Goal: Transaction & Acquisition: Purchase product/service

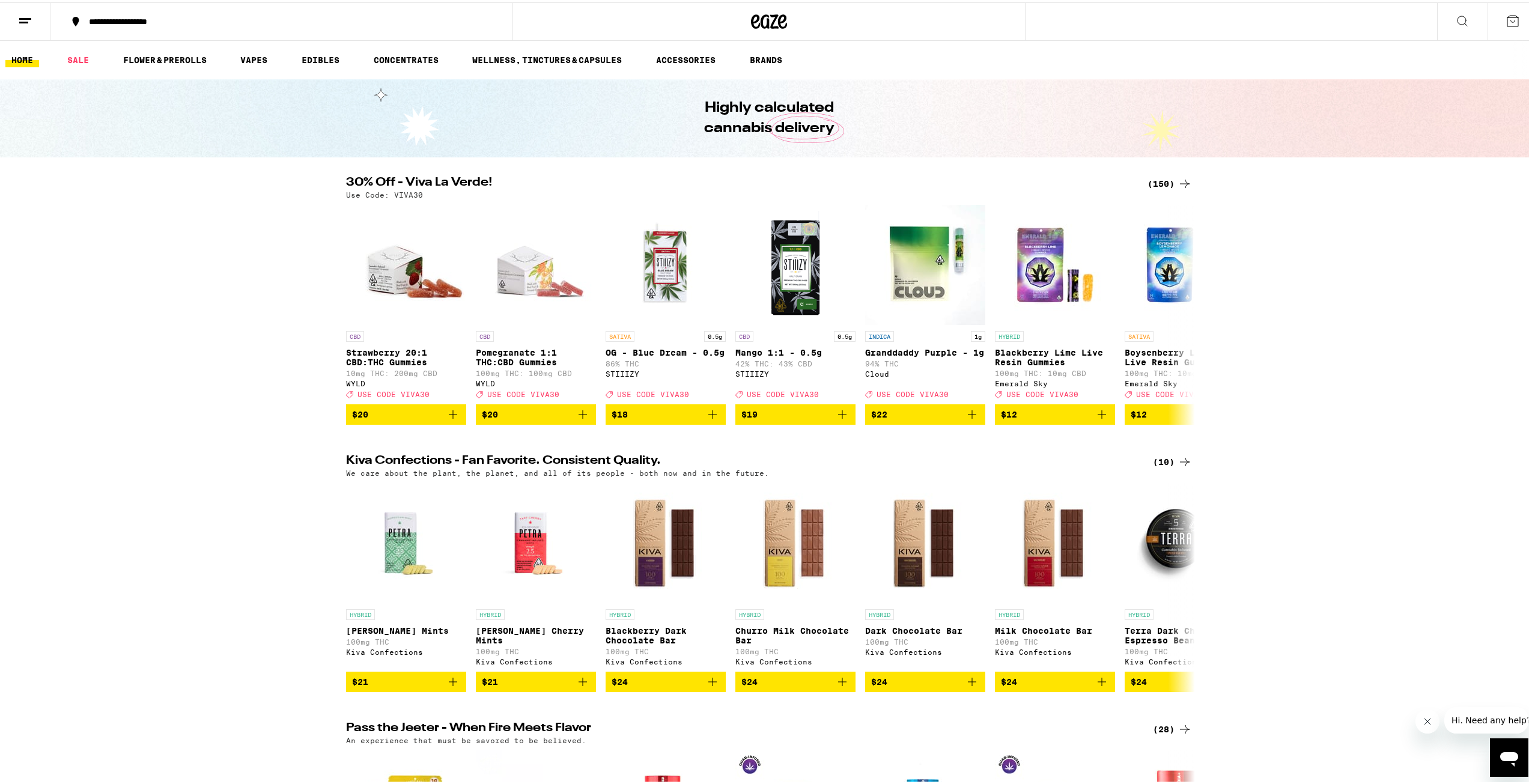
click at [1168, 182] on div "(150)" at bounding box center [1170, 182] width 45 height 14
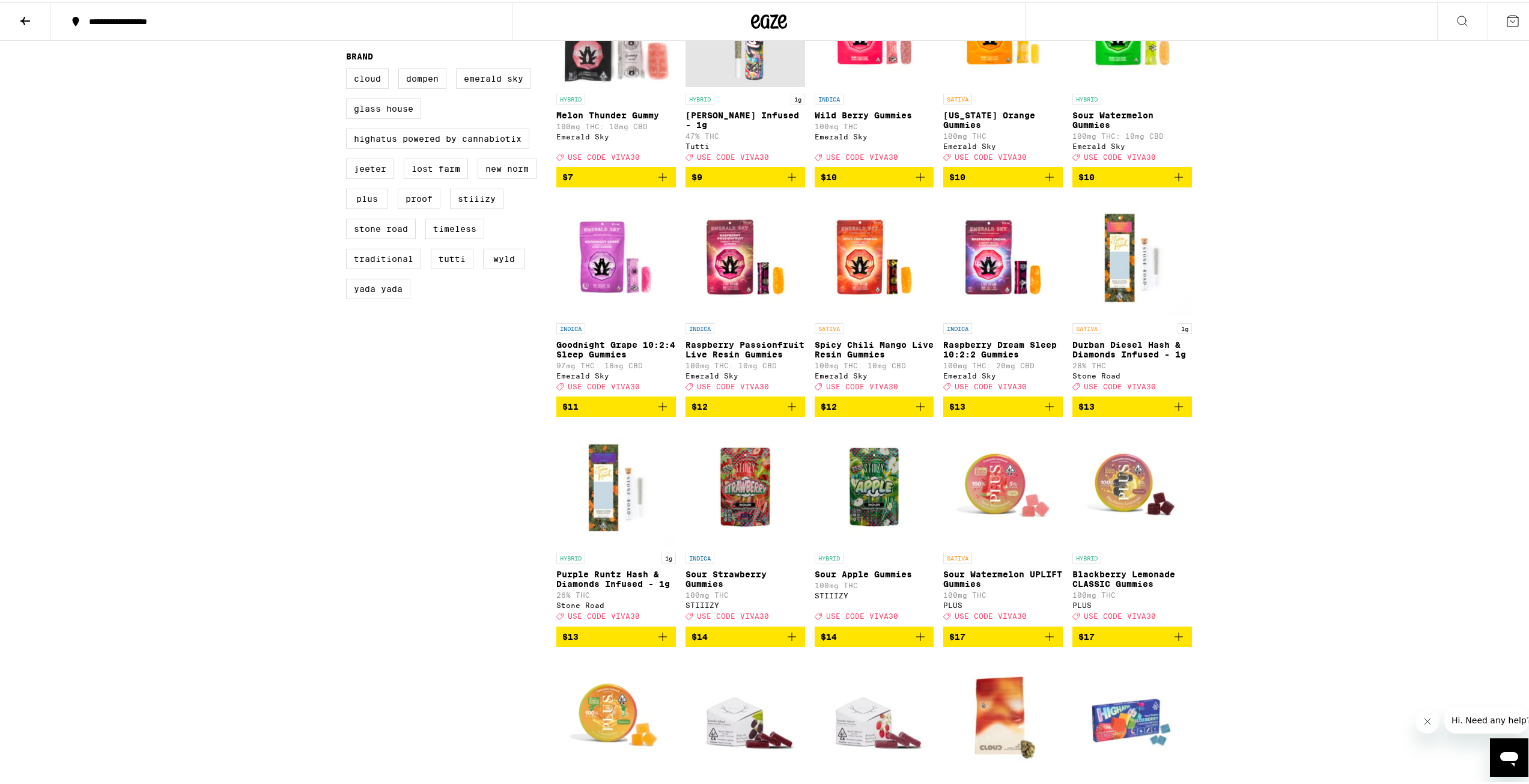
scroll to position [901, 0]
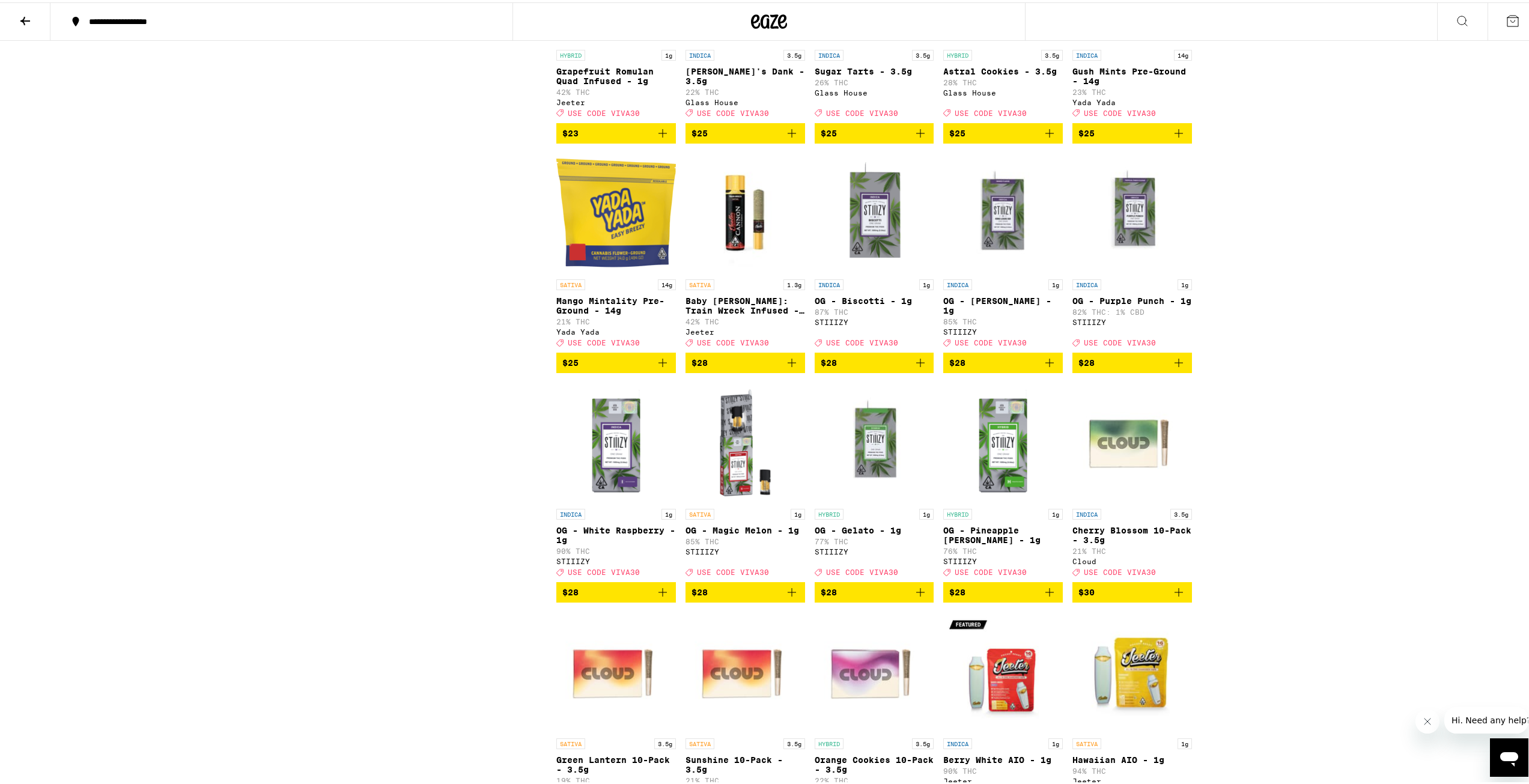
scroll to position [4152, 0]
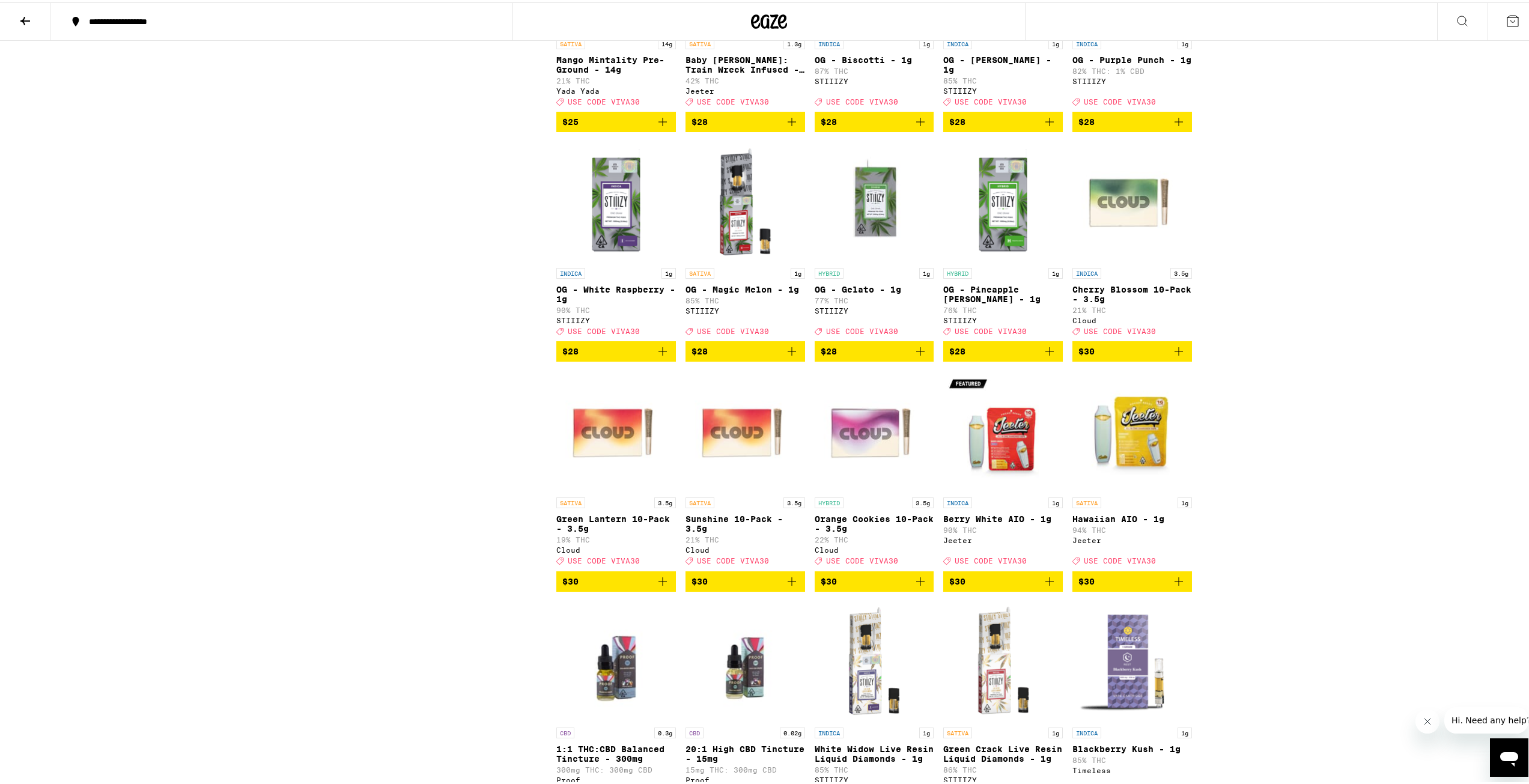
scroll to position [4392, 0]
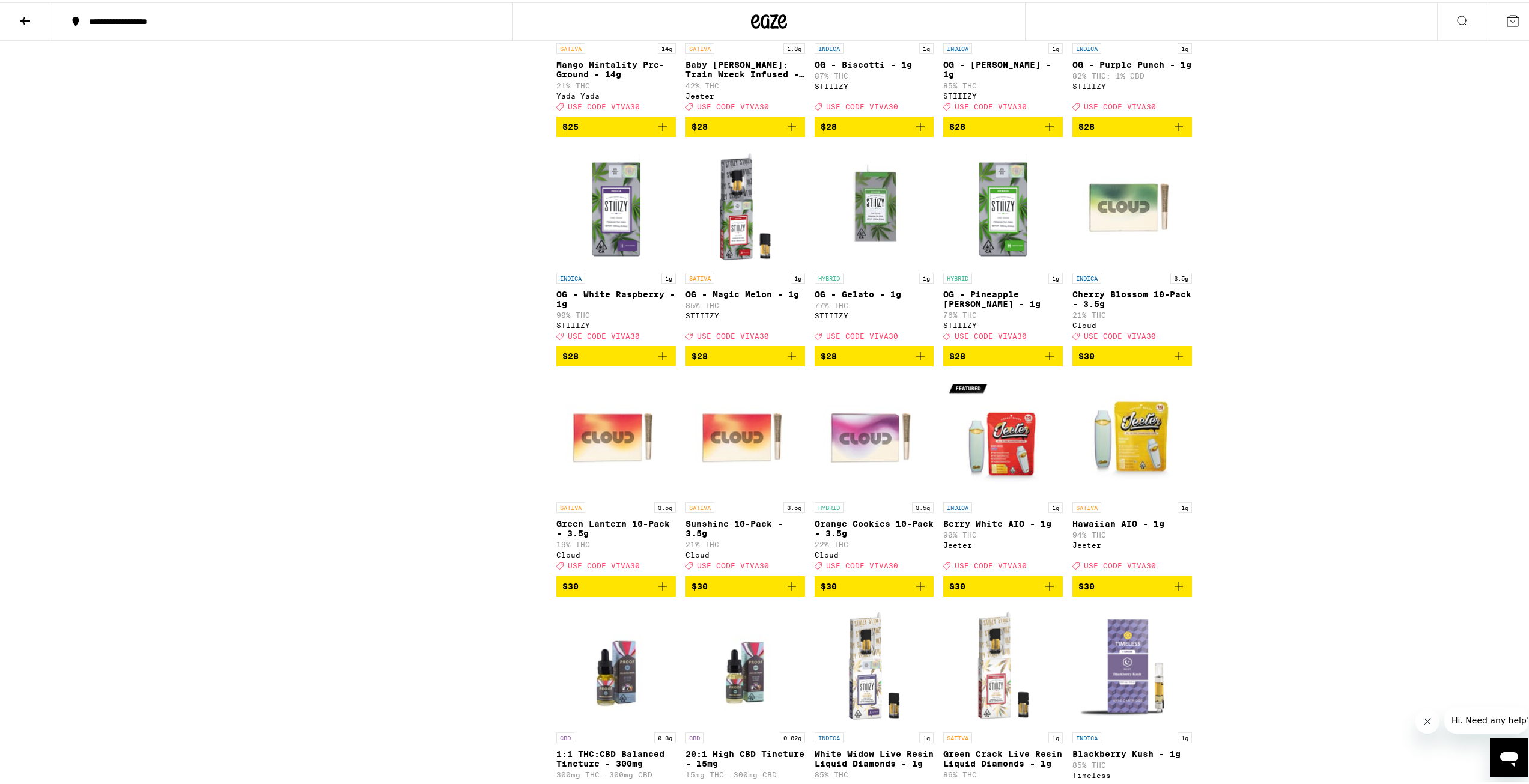
click at [1046, 588] on icon "Add to bag" at bounding box center [1050, 584] width 9 height 9
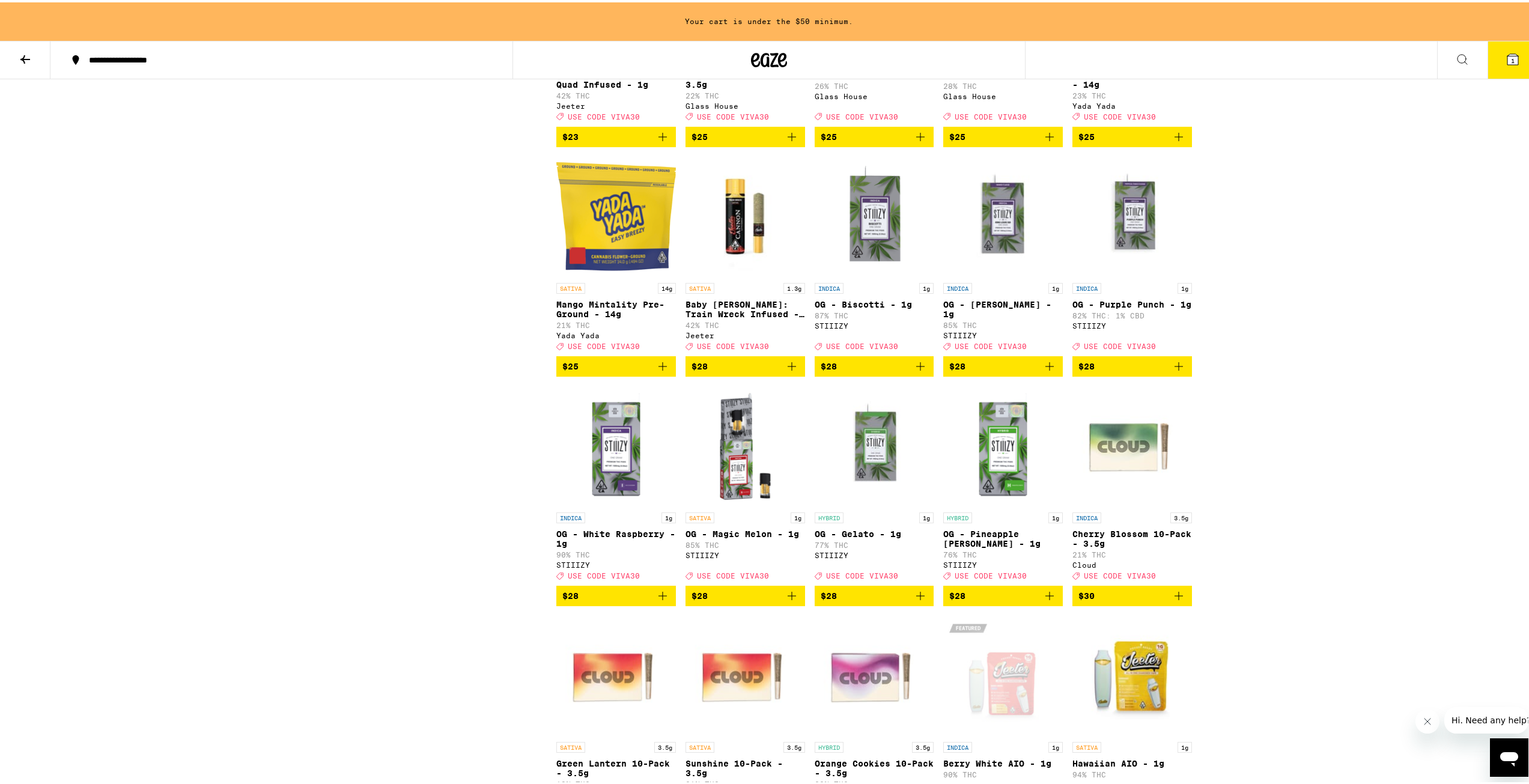
scroll to position [4191, 0]
click at [1045, 372] on icon "Add to bag" at bounding box center [1050, 365] width 14 height 14
click at [1047, 373] on icon "Increment" at bounding box center [1052, 365] width 11 height 14
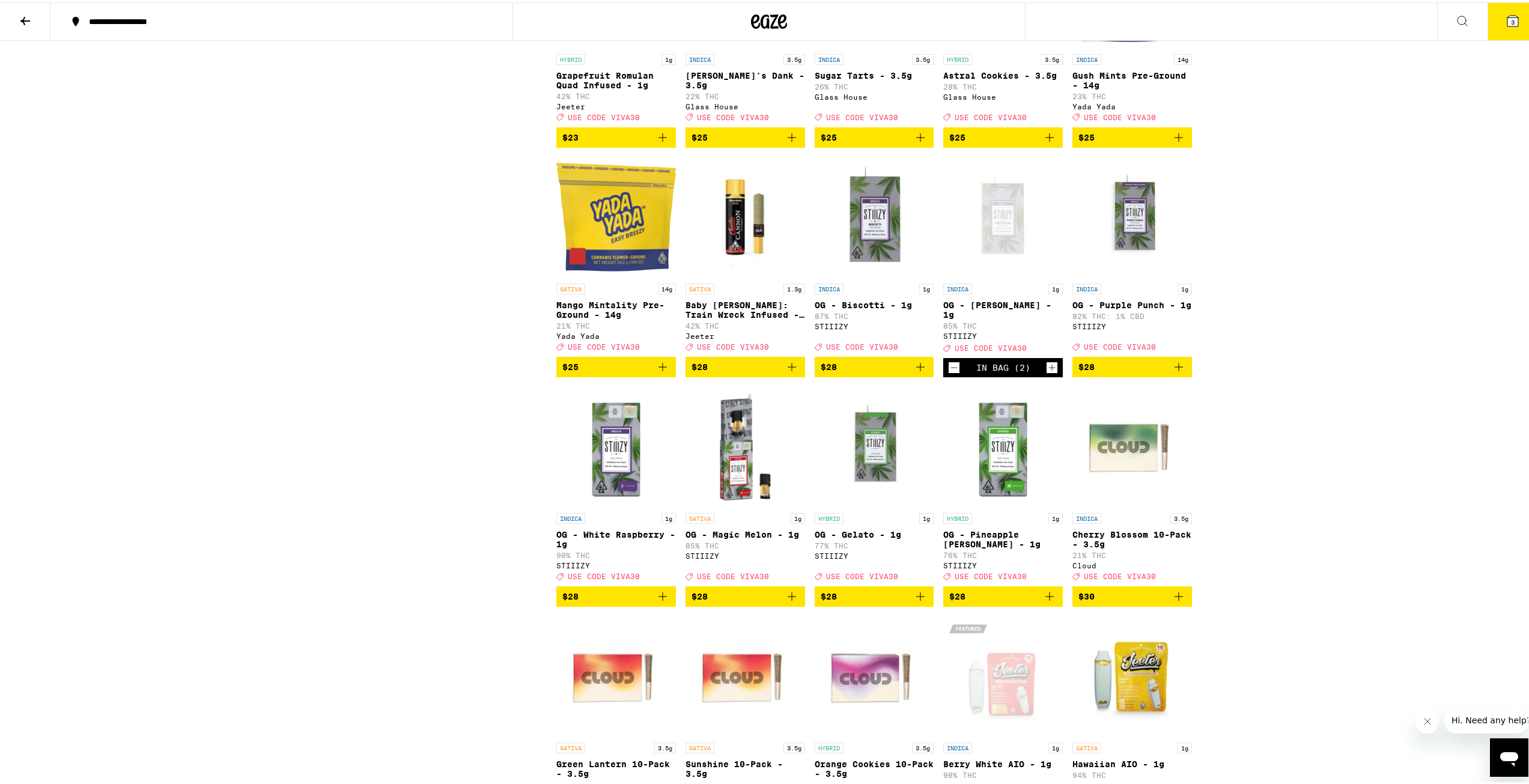
click at [1047, 373] on icon "Increment" at bounding box center [1052, 365] width 11 height 14
click at [917, 372] on icon "Add to bag" at bounding box center [921, 365] width 14 height 14
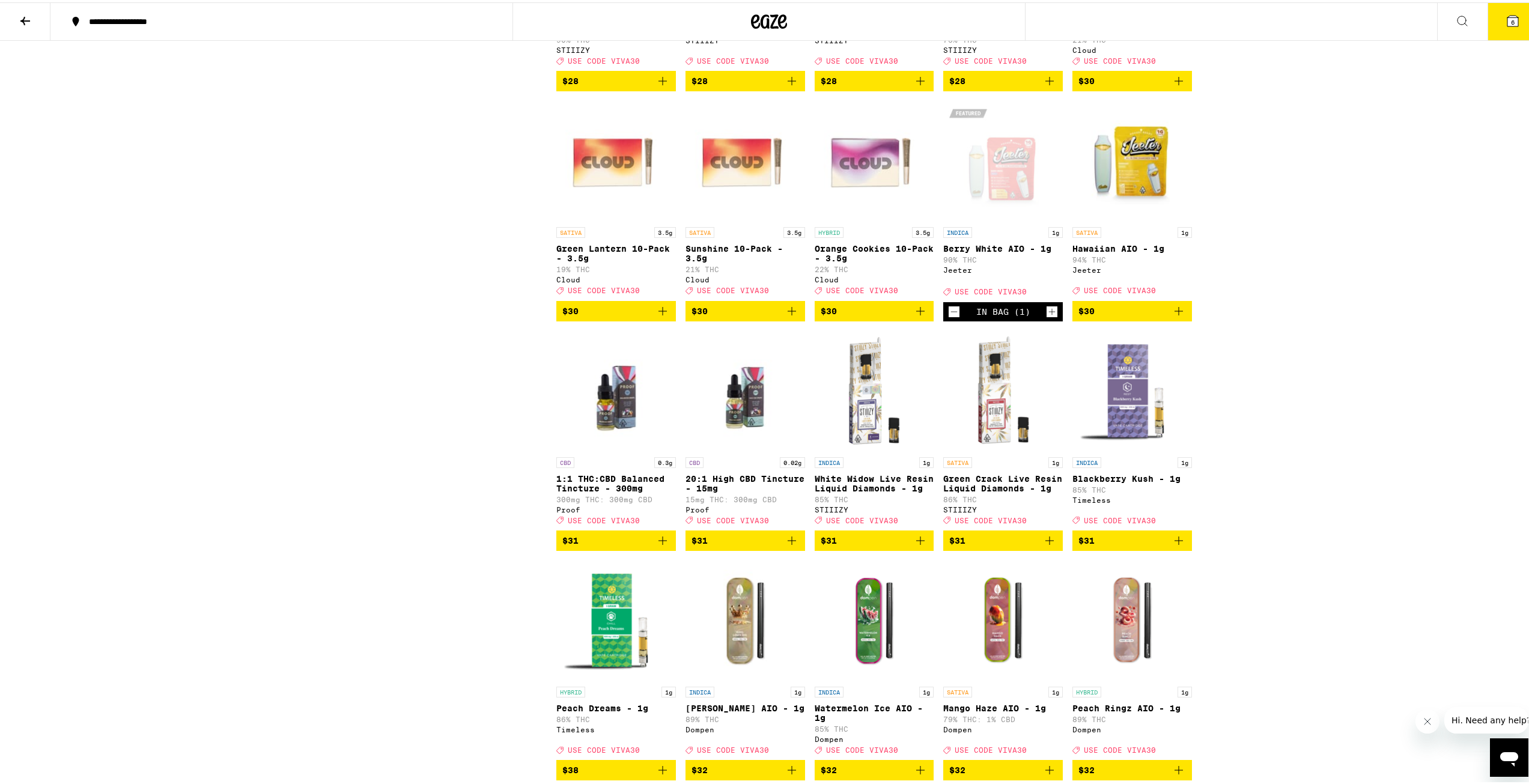
scroll to position [4632, 0]
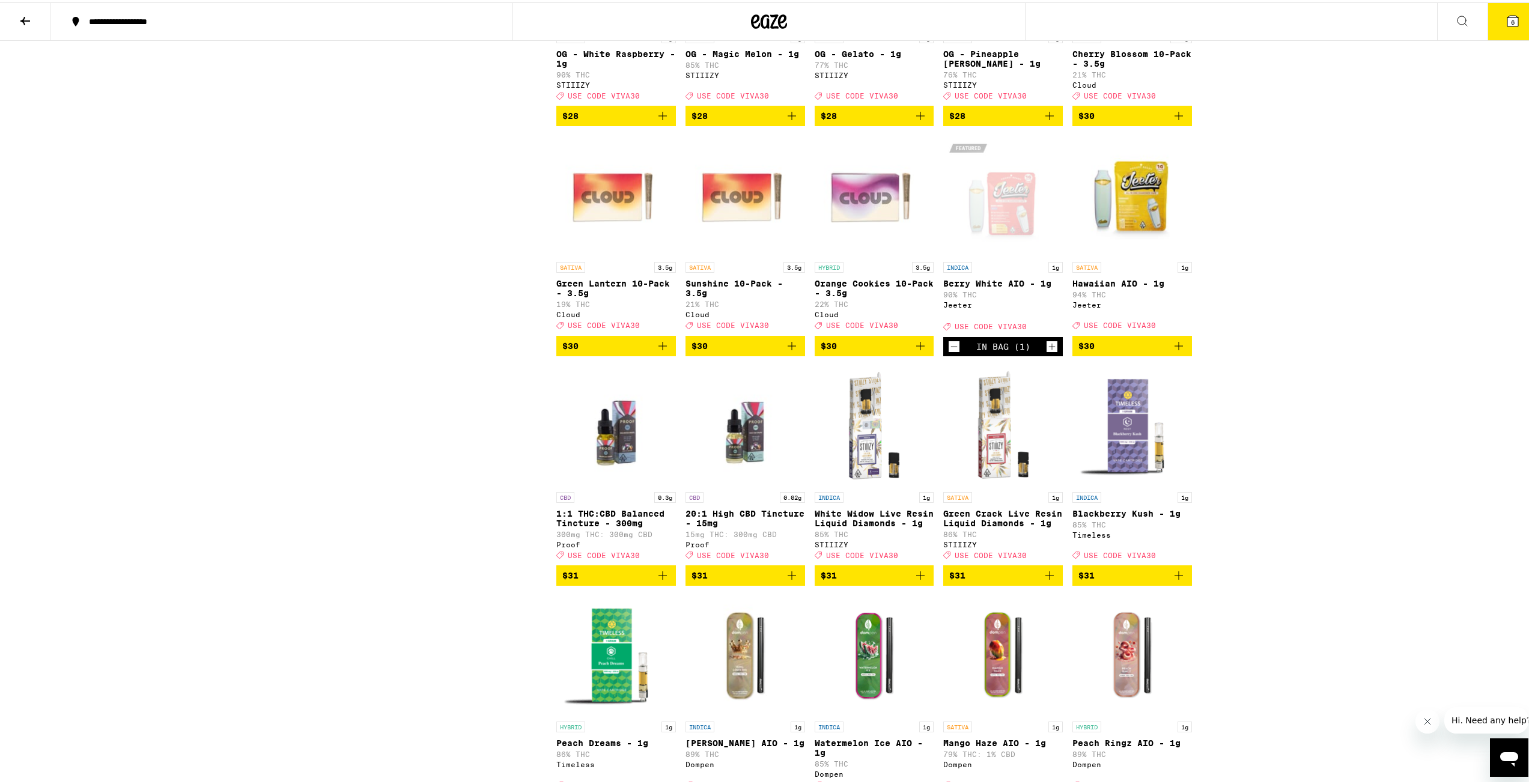
click at [1049, 352] on icon "Increment" at bounding box center [1052, 344] width 11 height 14
click at [1501, 27] on button "7" at bounding box center [1513, 19] width 51 height 38
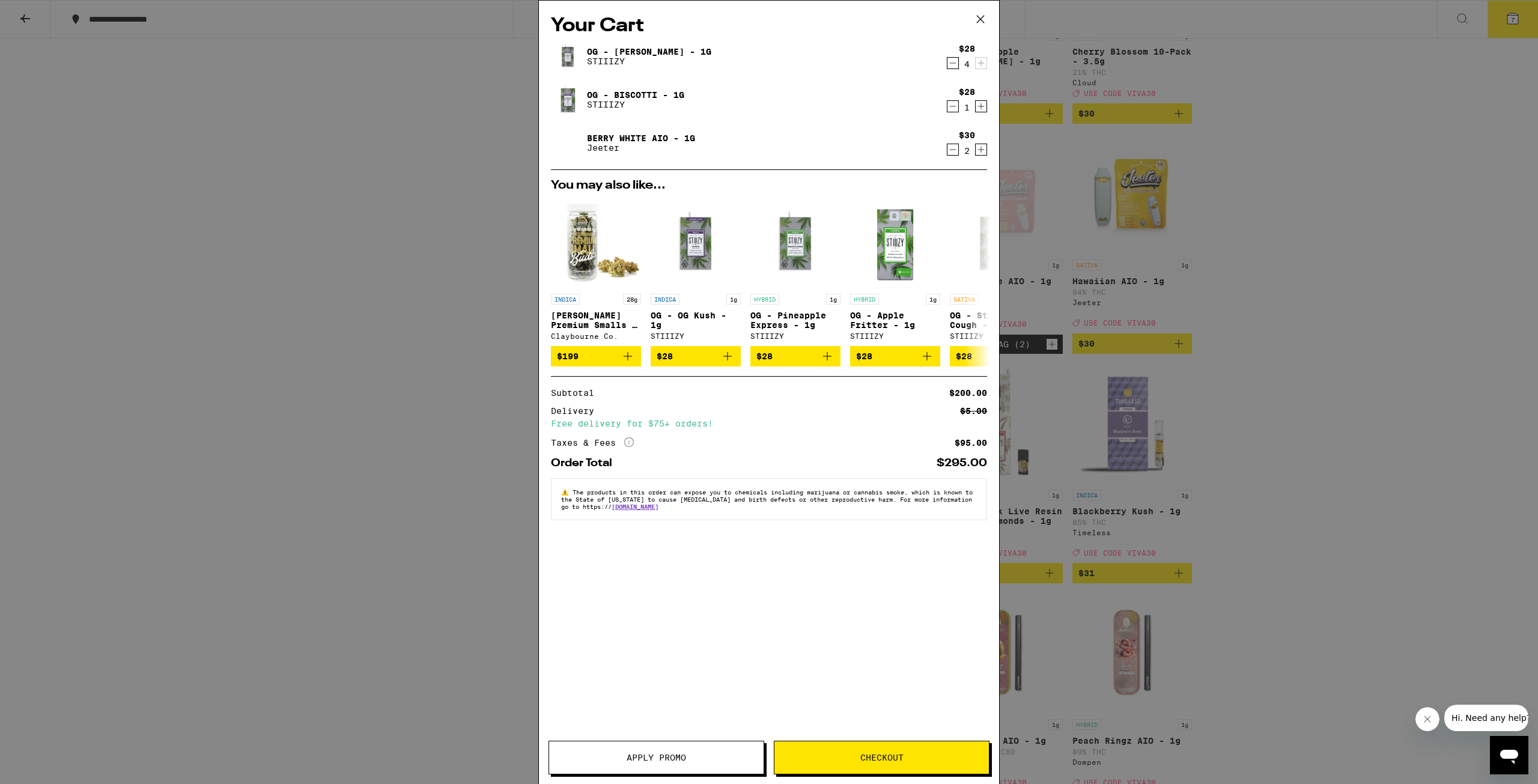
click at [677, 754] on span "Apply Promo" at bounding box center [656, 757] width 59 height 9
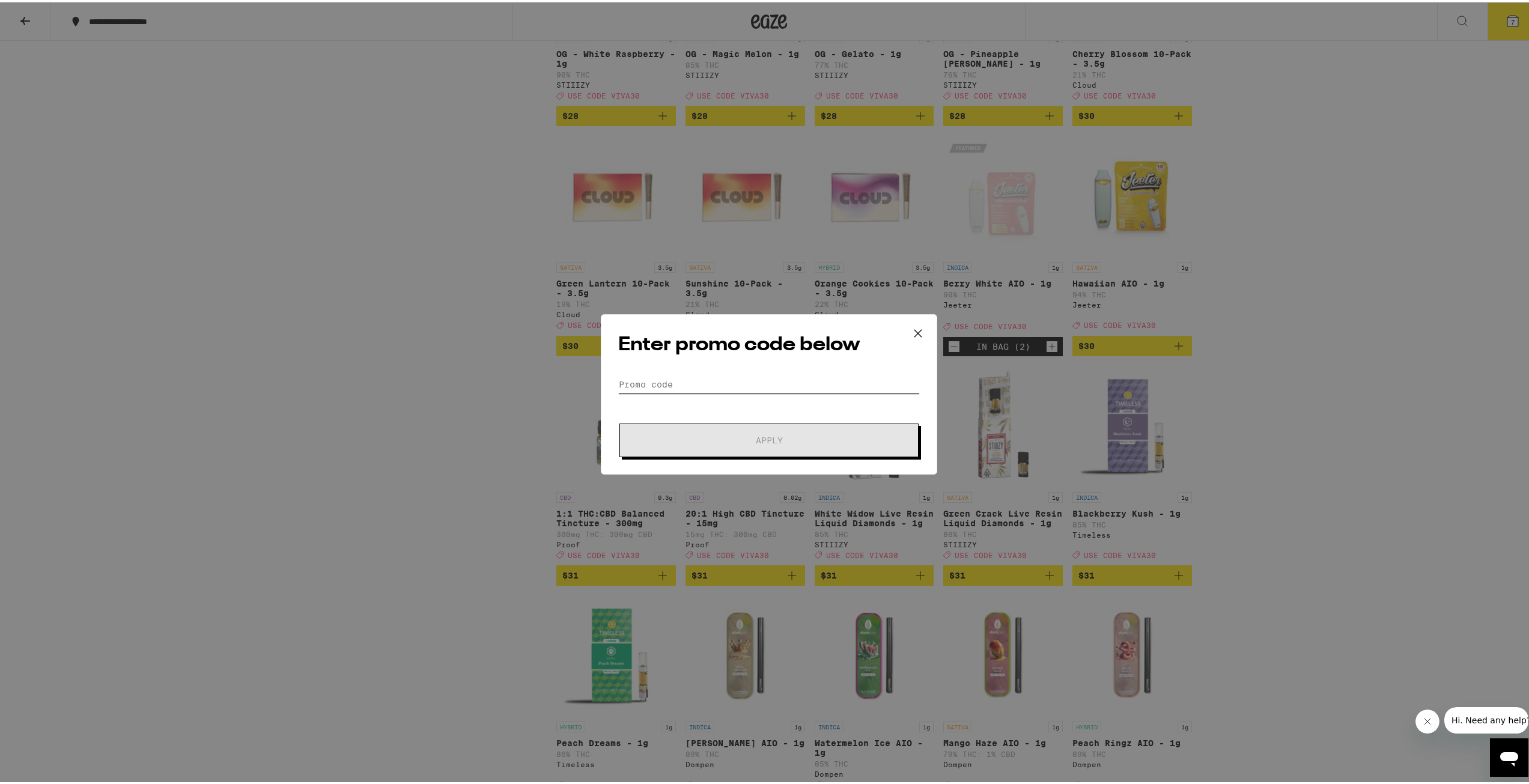
click at [697, 377] on input "Promo Code" at bounding box center [769, 382] width 302 height 18
type input "viva30"
click at [722, 436] on span "Apply" at bounding box center [769, 438] width 216 height 9
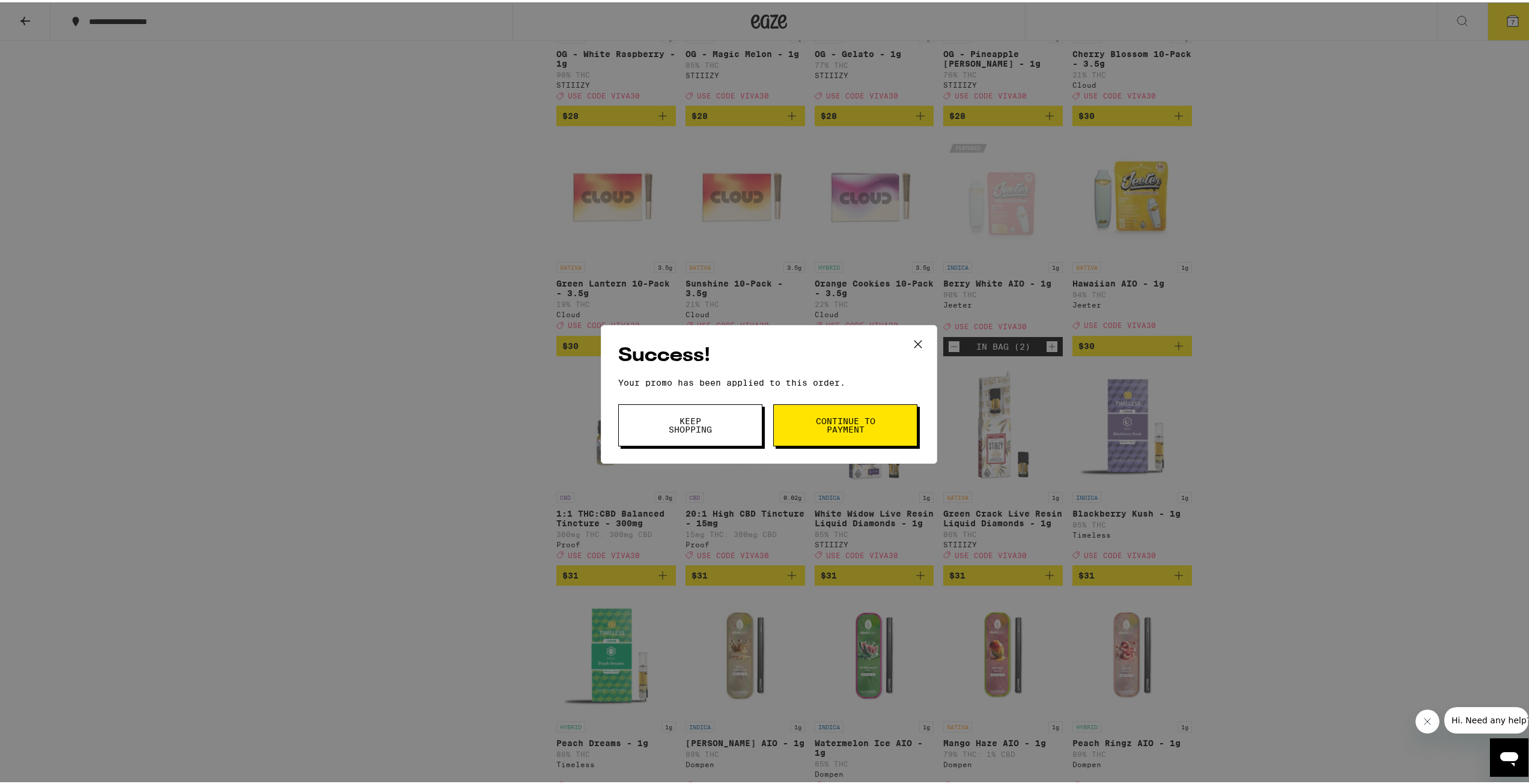
click at [871, 431] on span "Continue to payment" at bounding box center [845, 423] width 61 height 17
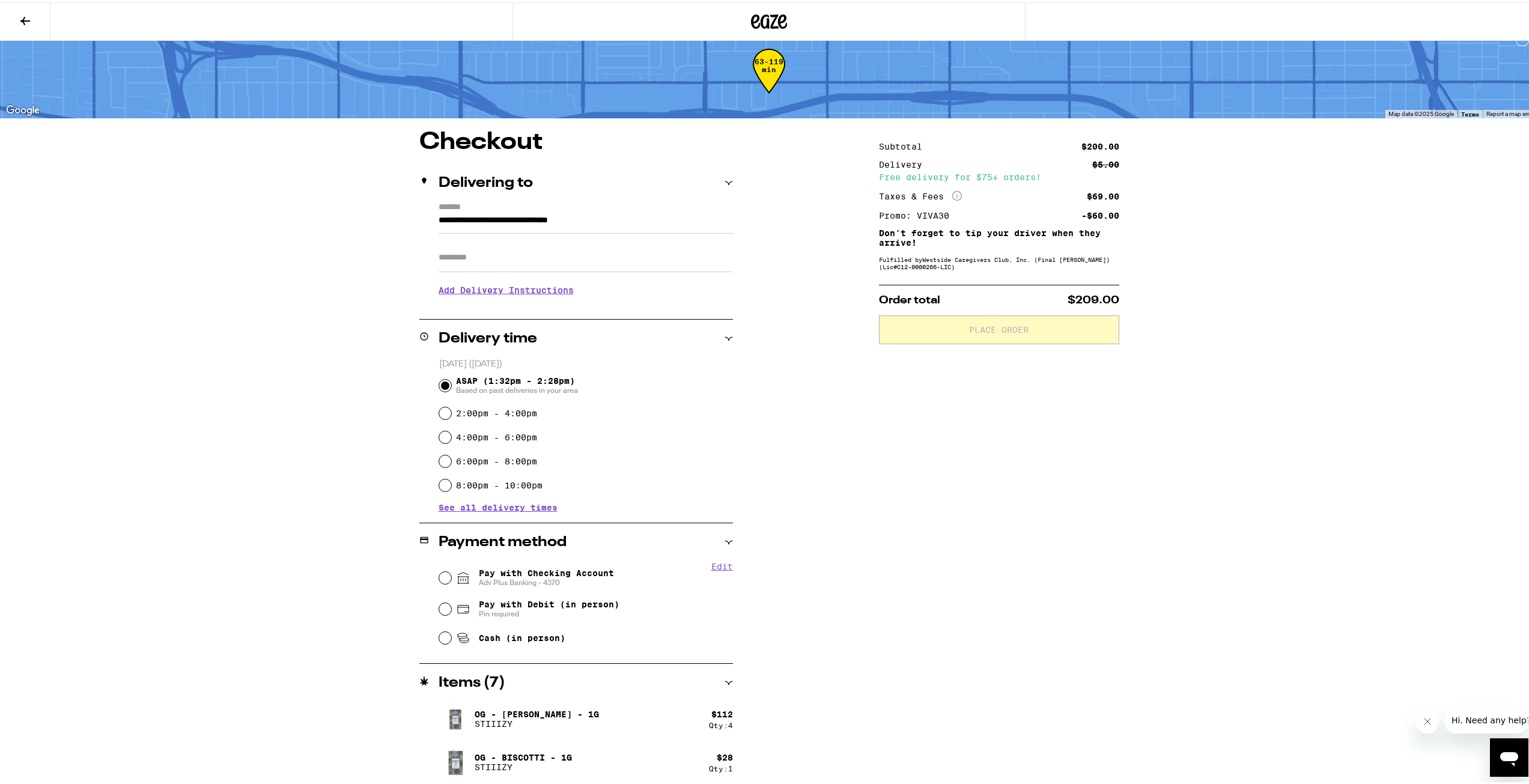
scroll to position [64, 0]
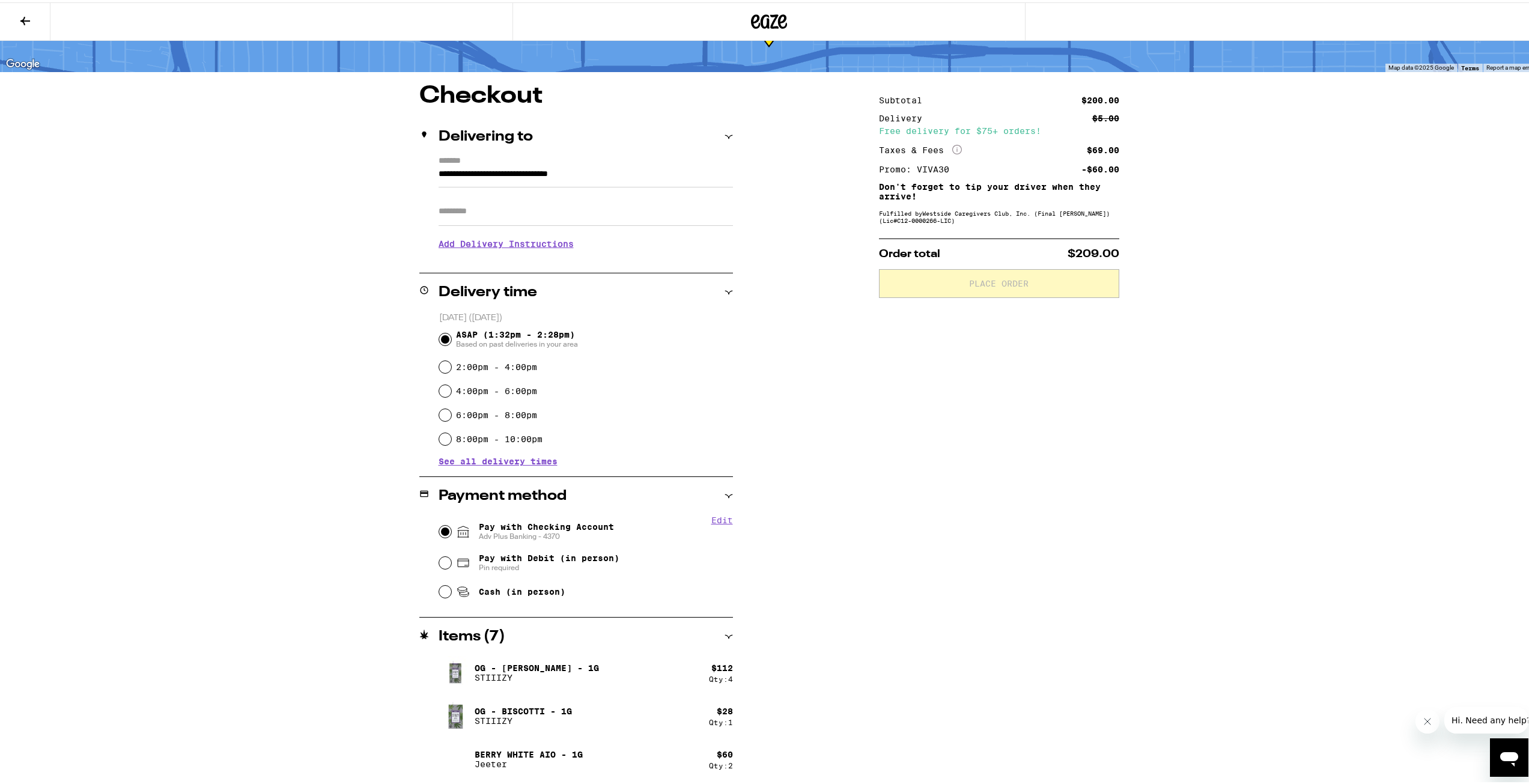
click at [439, 527] on input "Pay with Checking Account Adv Plus Banking - 4370" at bounding box center [445, 529] width 12 height 12
radio input "true"
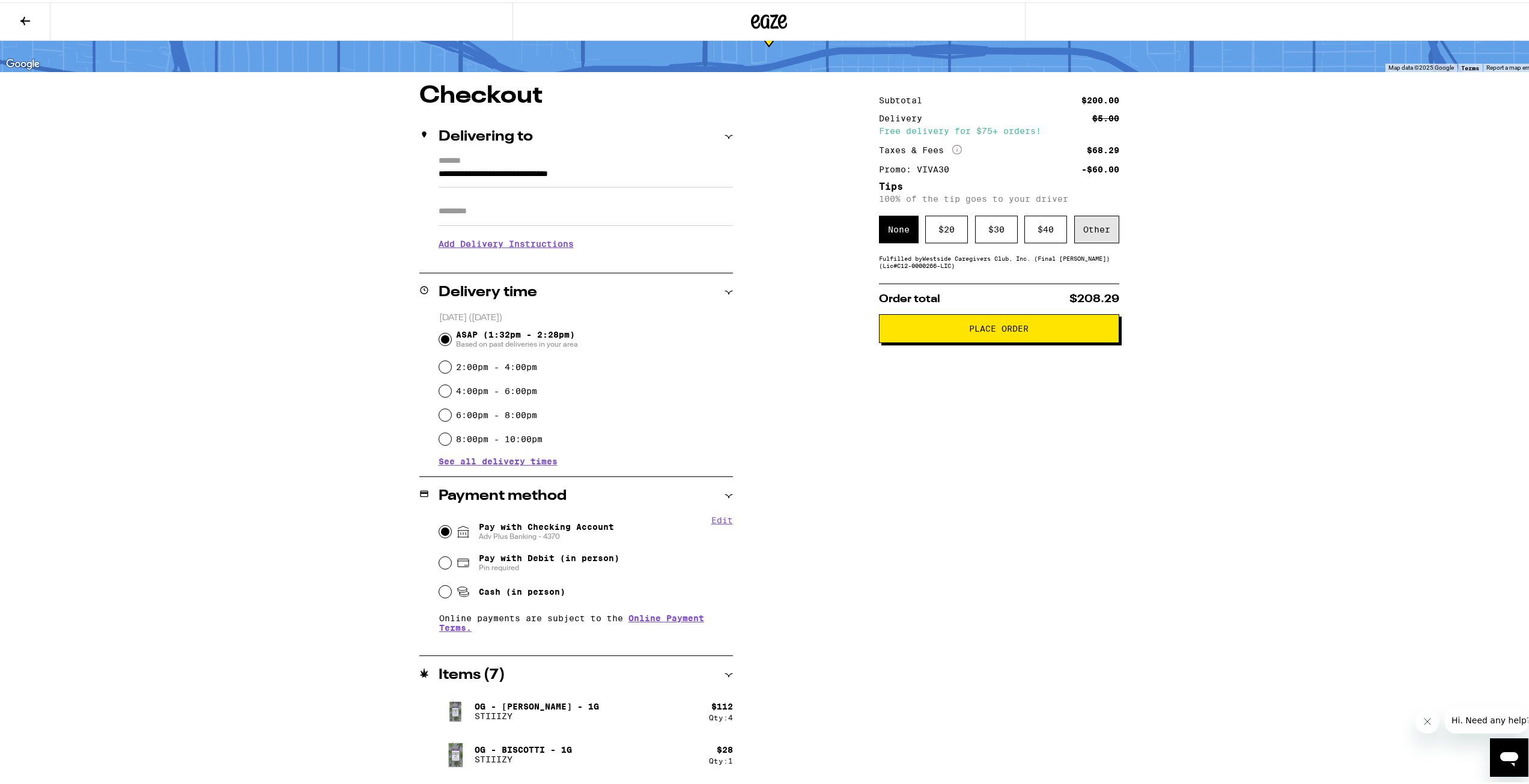
click at [1101, 226] on div "Other" at bounding box center [1097, 227] width 45 height 28
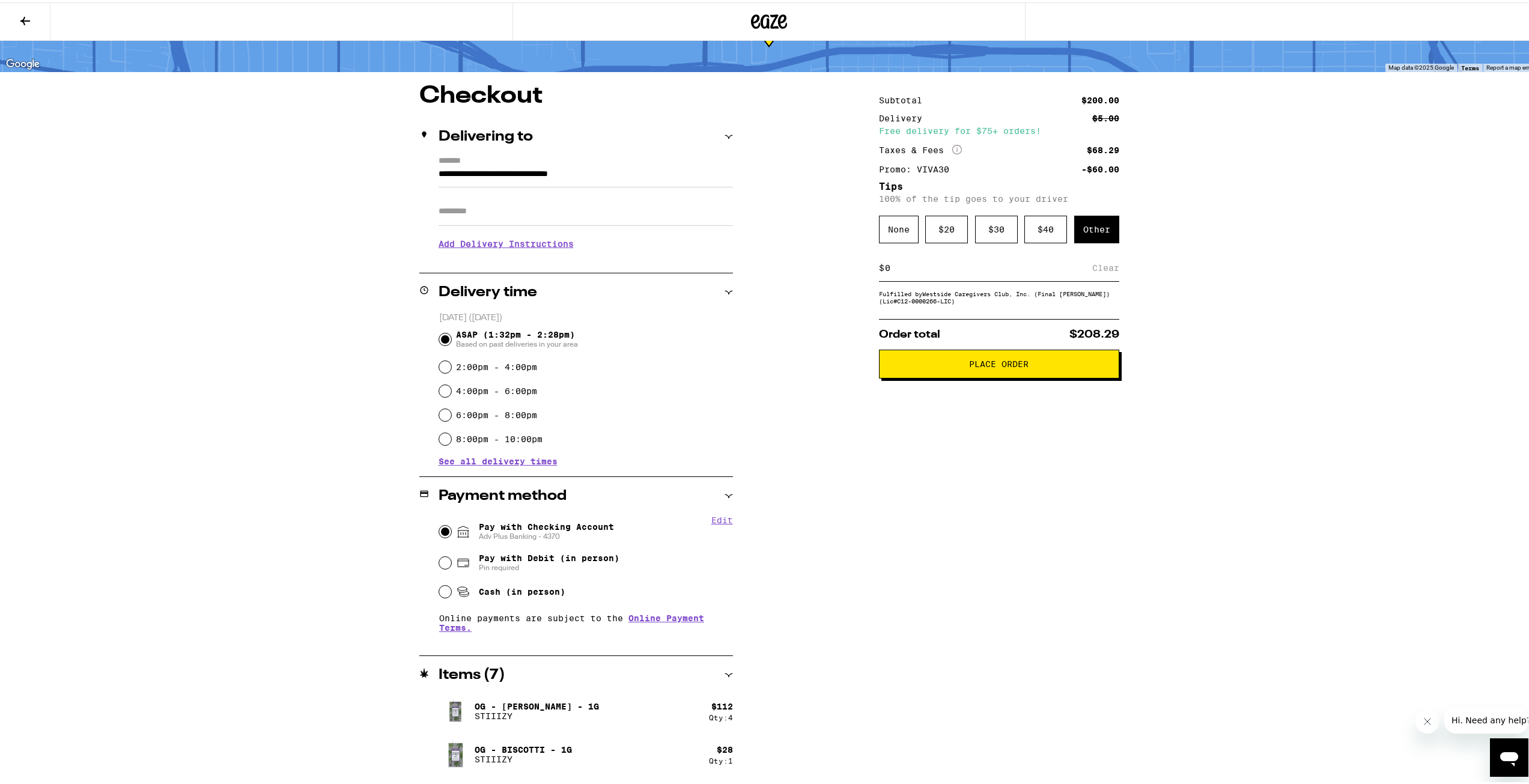
click at [890, 269] on input at bounding box center [988, 265] width 208 height 11
type input "10"
click at [1099, 274] on div "Save" at bounding box center [1108, 265] width 22 height 26
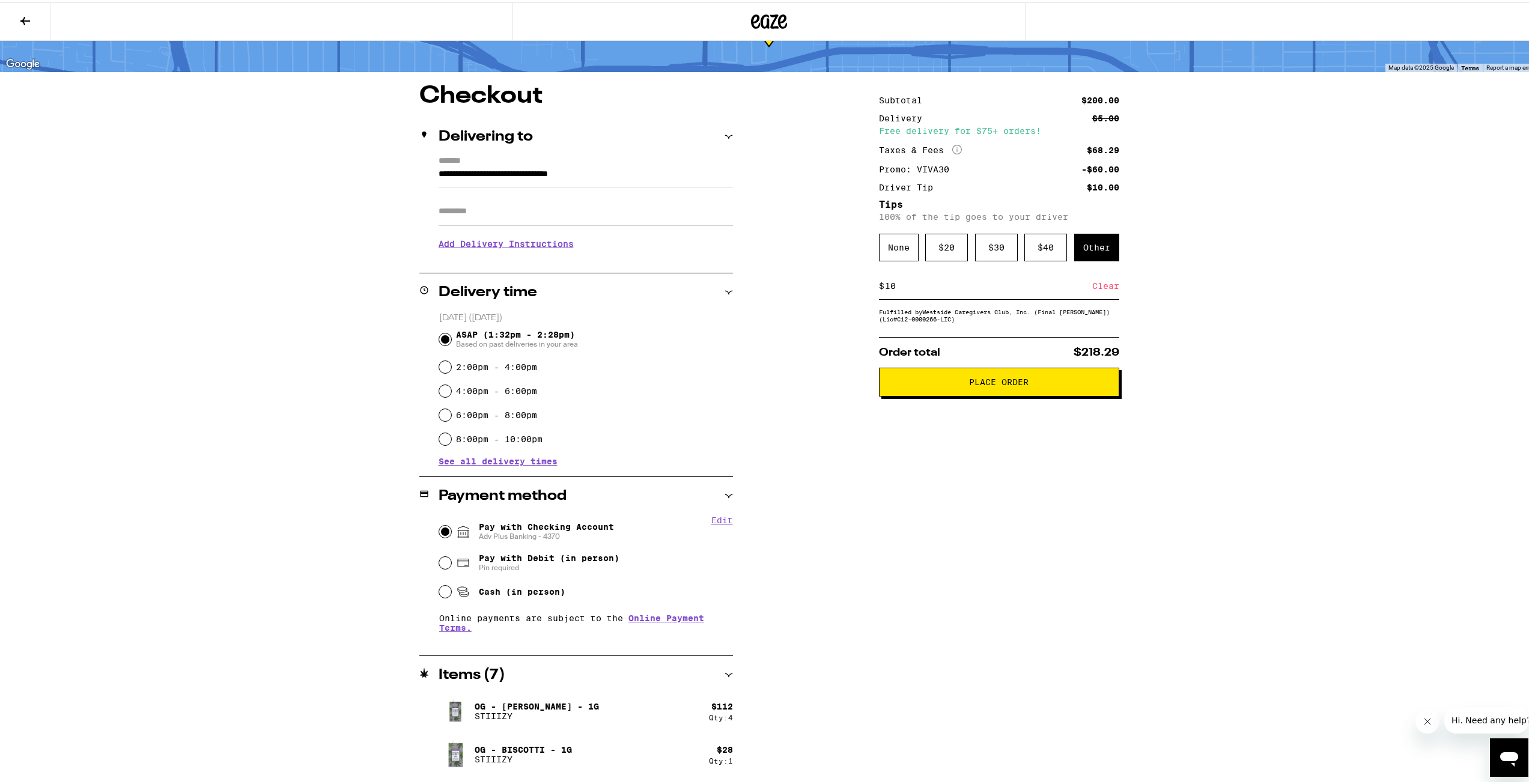
click at [999, 384] on span "Place Order" at bounding box center [999, 379] width 59 height 9
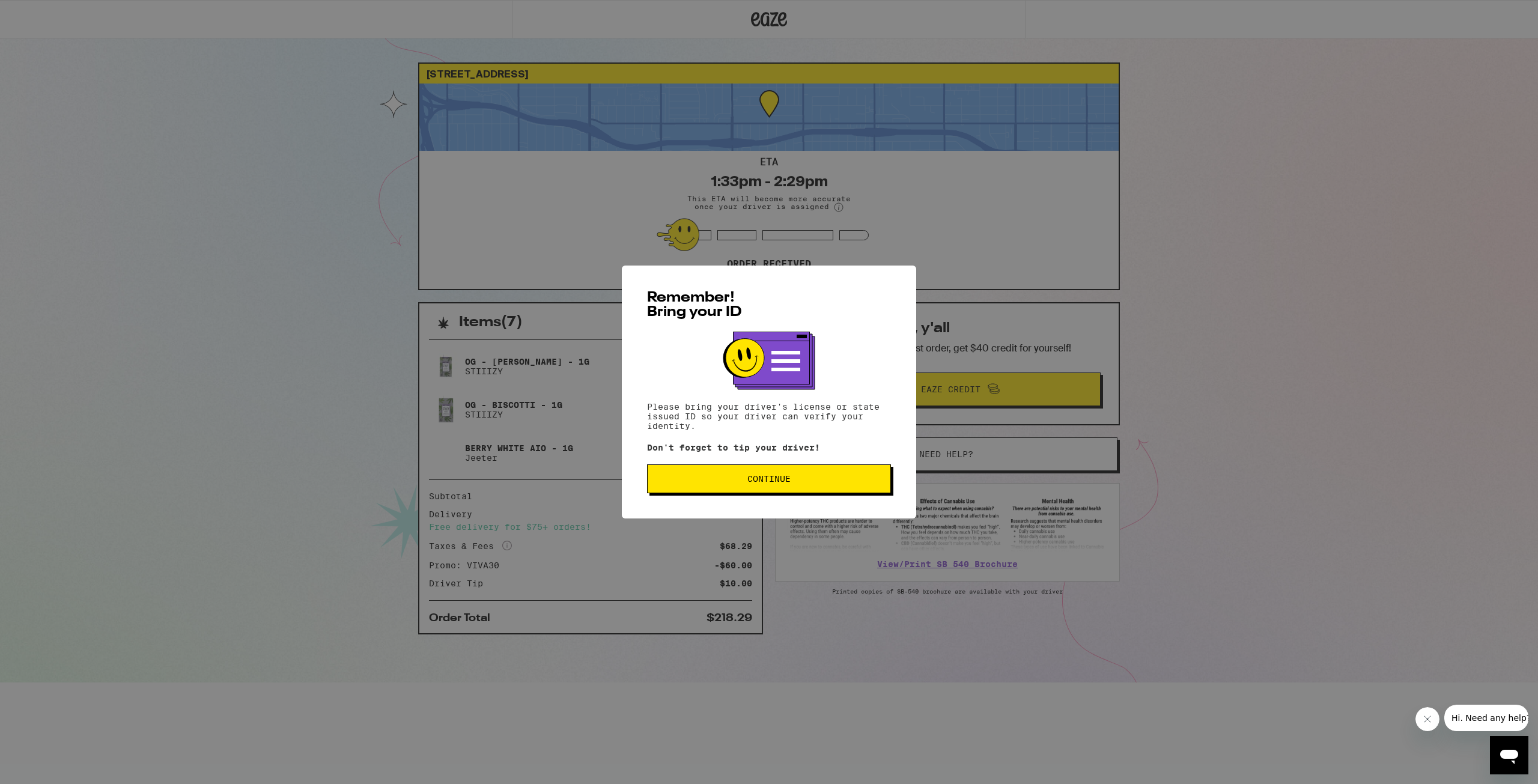
click at [822, 475] on button "Continue" at bounding box center [769, 479] width 244 height 29
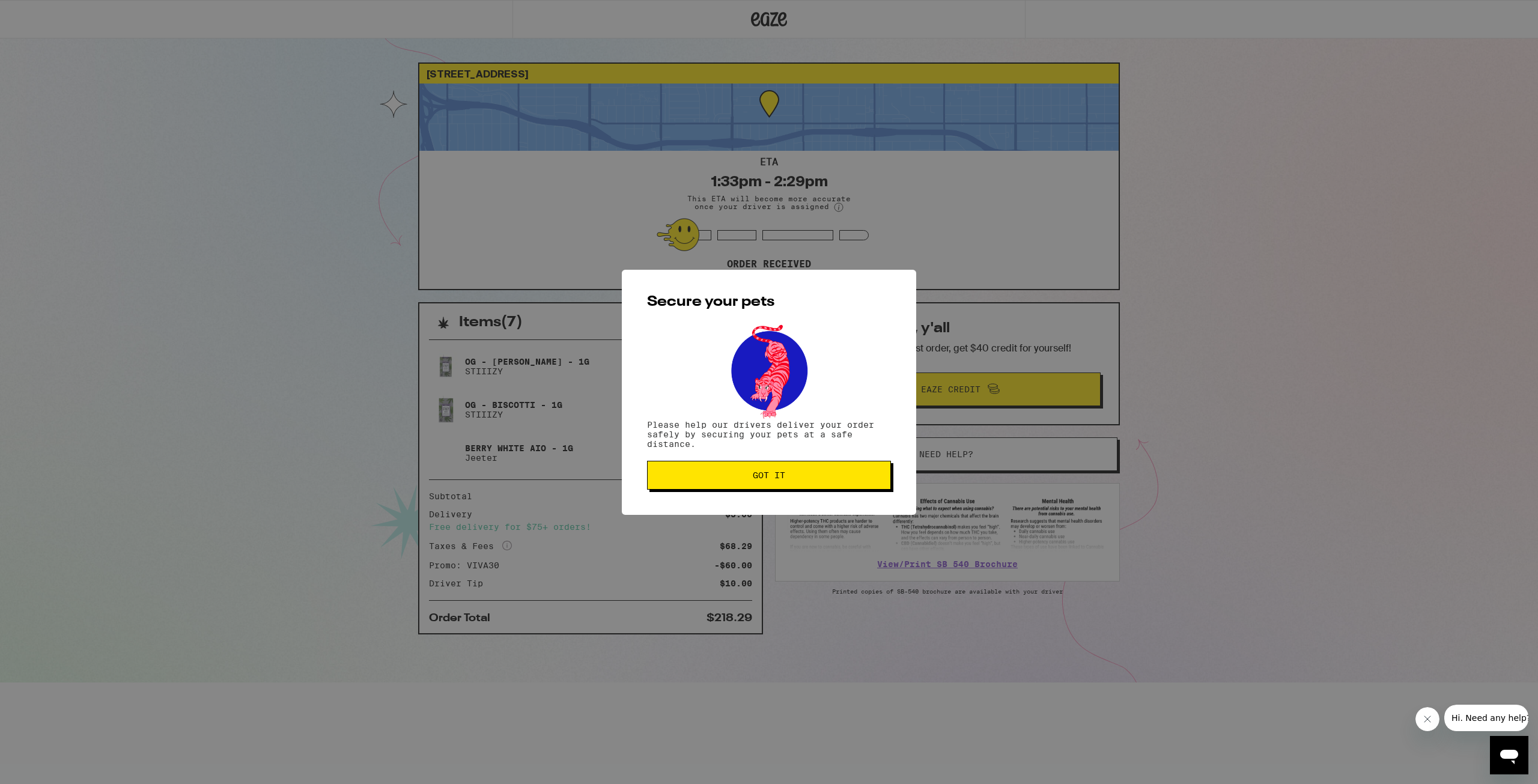
click at [822, 476] on span "Got it" at bounding box center [768, 475] width 223 height 9
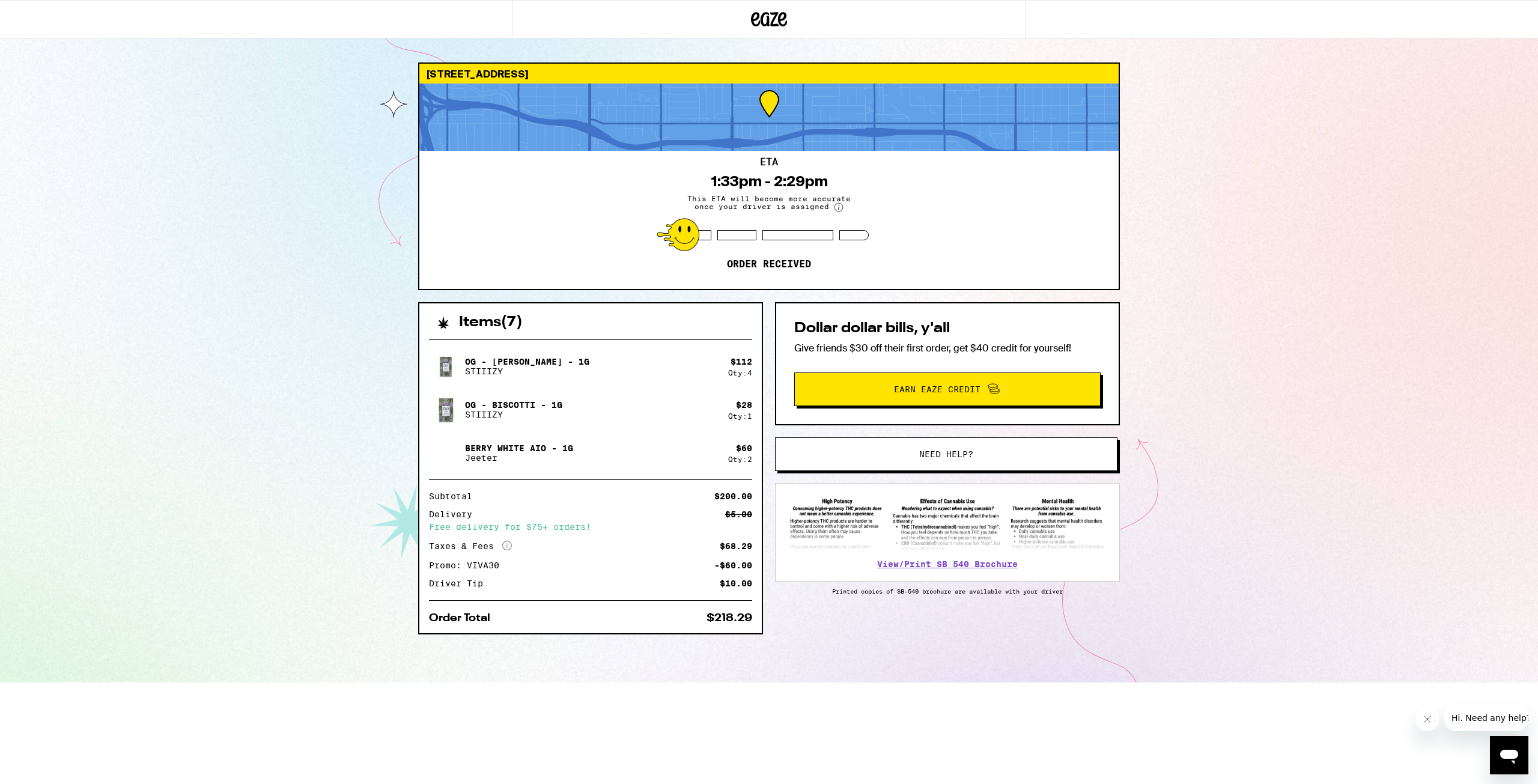
click at [157, 353] on div "[STREET_ADDRESS] ETA 1:33pm - 2:29pm This ETA will become more accurate once yo…" at bounding box center [769, 341] width 1538 height 683
click at [169, 227] on div "[STREET_ADDRESS] ETA 17 min Driver is on the way! Items ( 7 ) OG - [PERSON_NAME…" at bounding box center [769, 341] width 1538 height 683
